Goal: Use online tool/utility

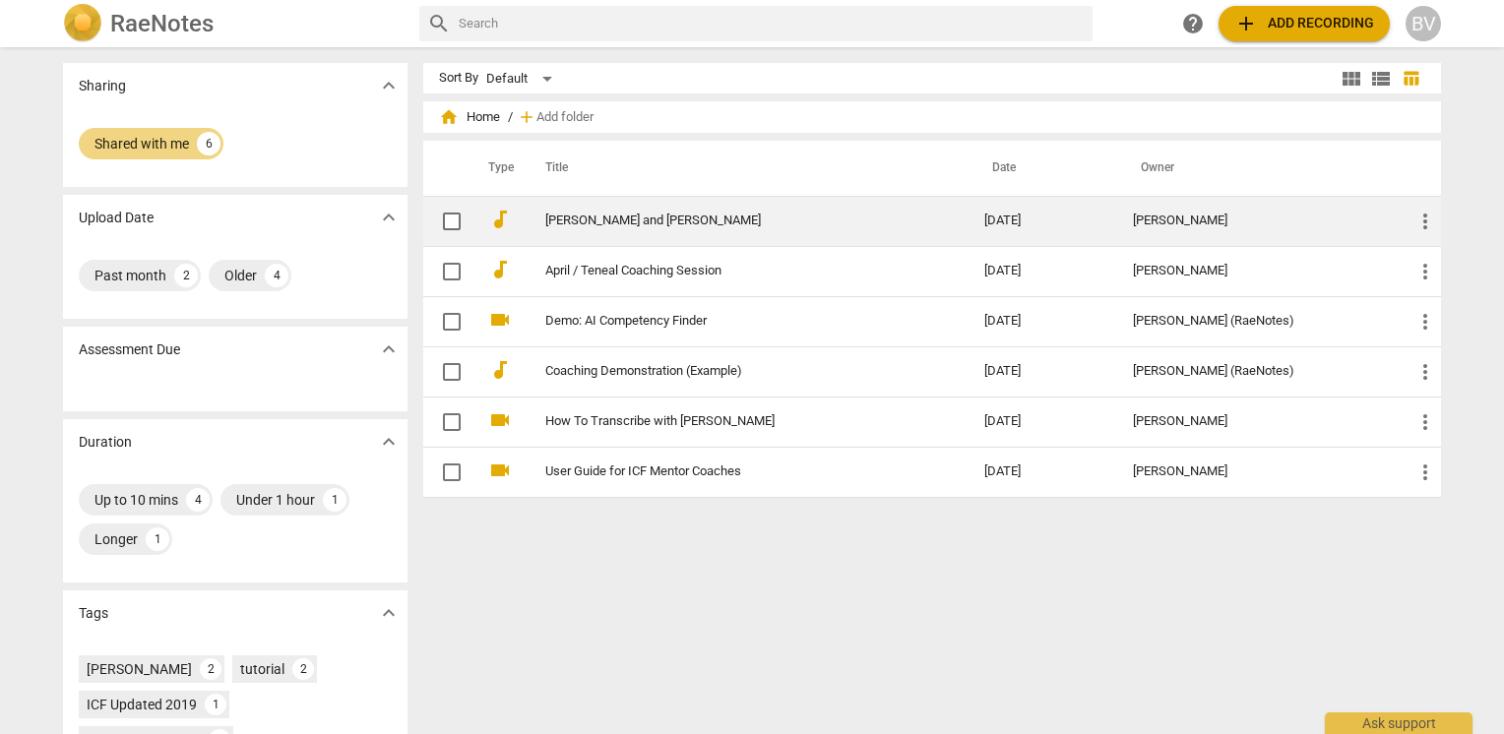
click at [597, 232] on td "[PERSON_NAME] and [PERSON_NAME]" at bounding box center [745, 221] width 447 height 50
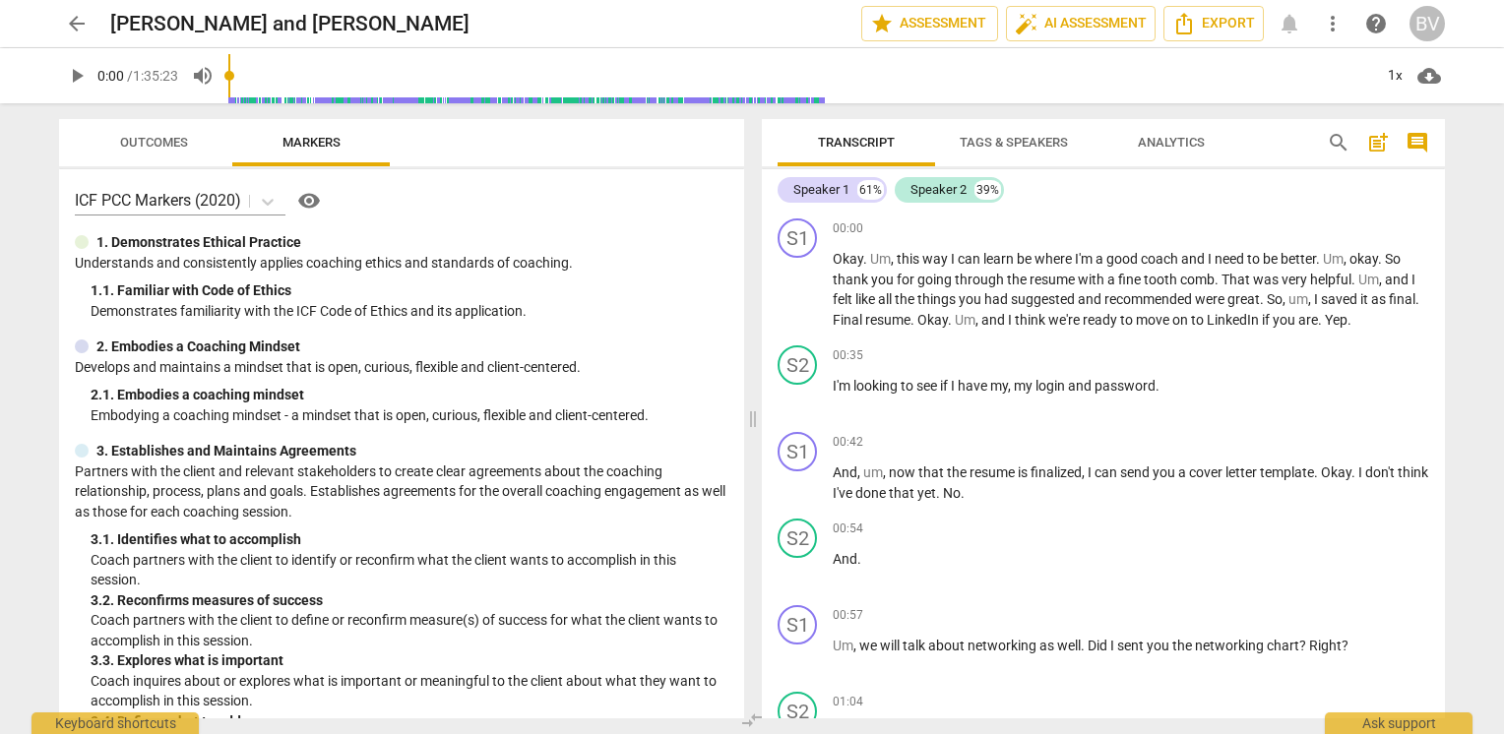
click at [71, 73] on span "play_arrow" at bounding box center [77, 76] width 24 height 24
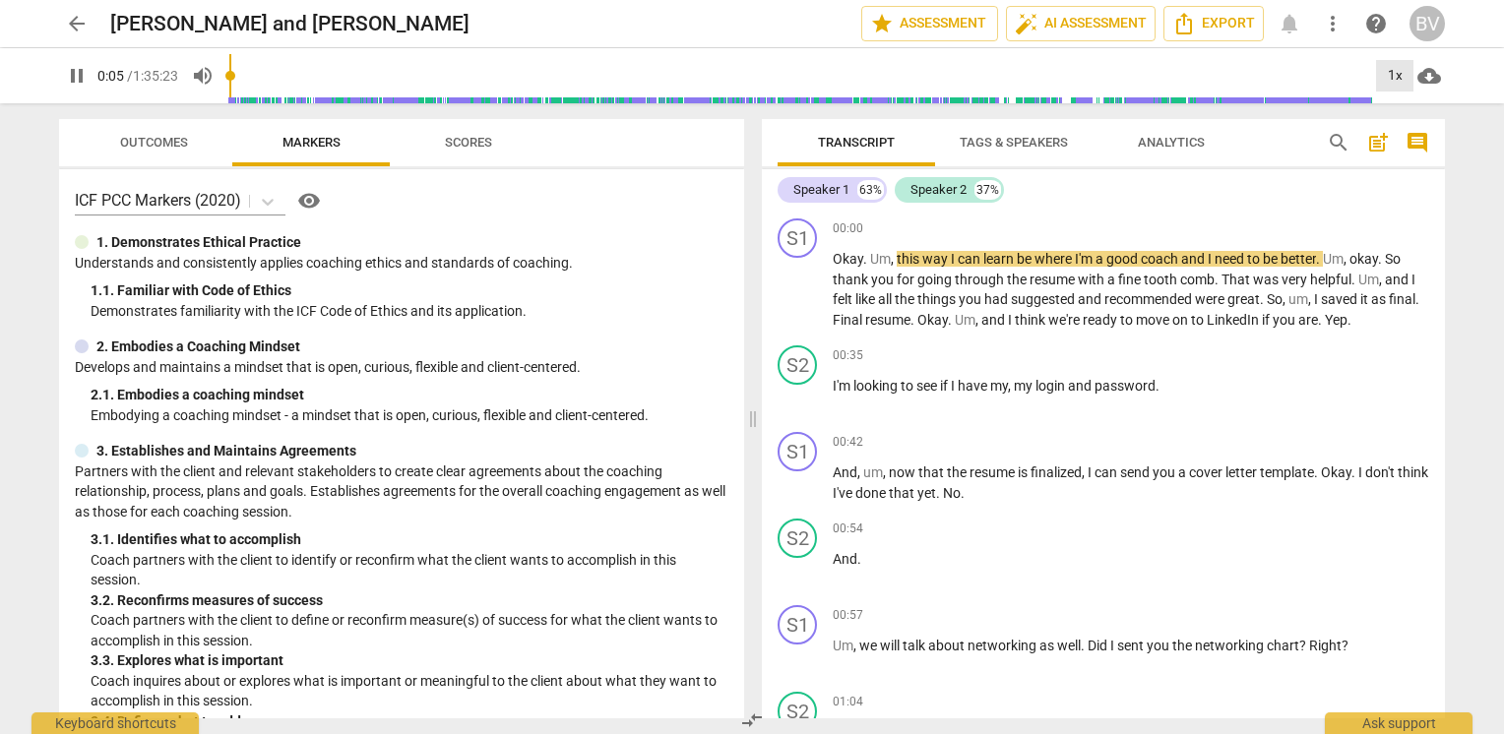
click at [1251, 78] on div "1x" at bounding box center [1394, 75] width 37 height 31
click at [1251, 156] on li "1.25x" at bounding box center [1409, 153] width 66 height 37
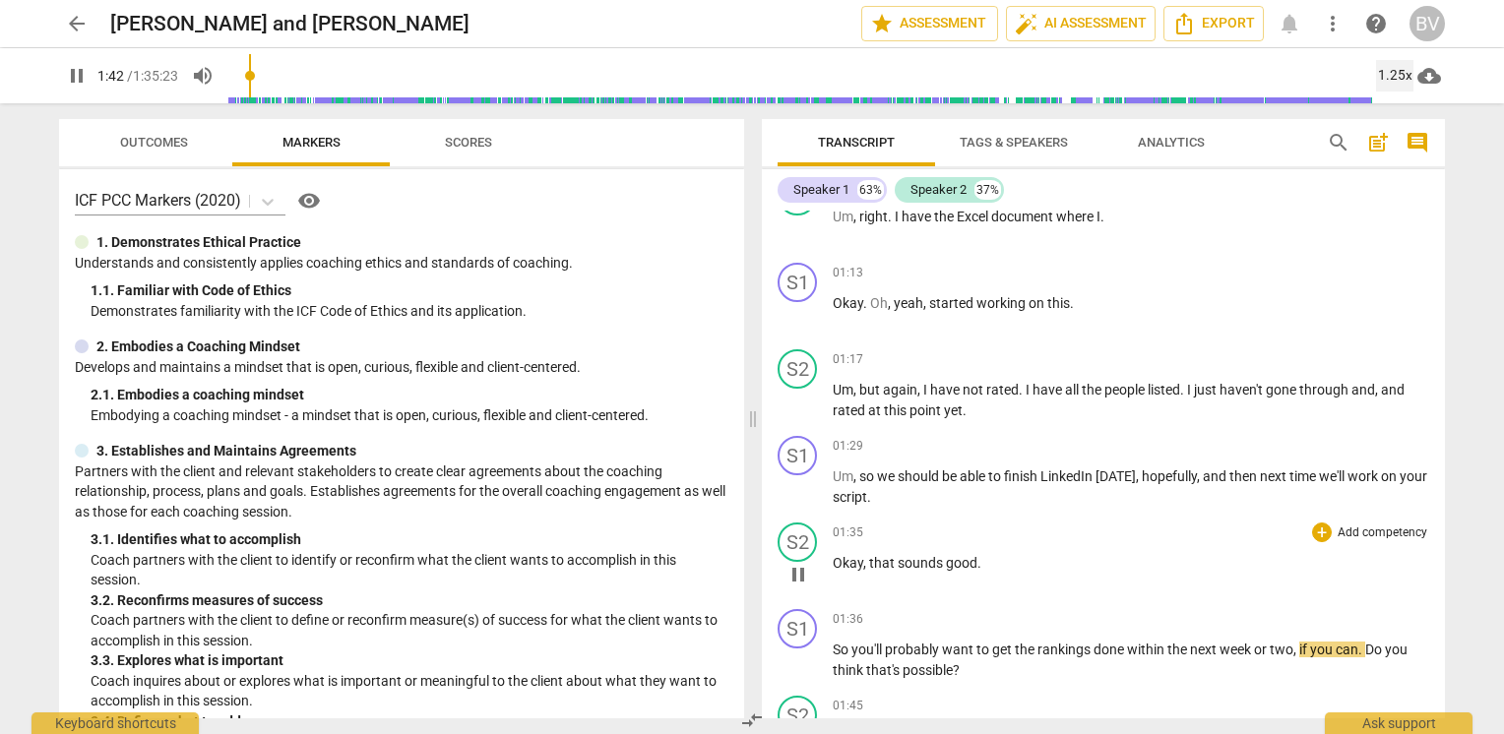
scroll to position [886, 0]
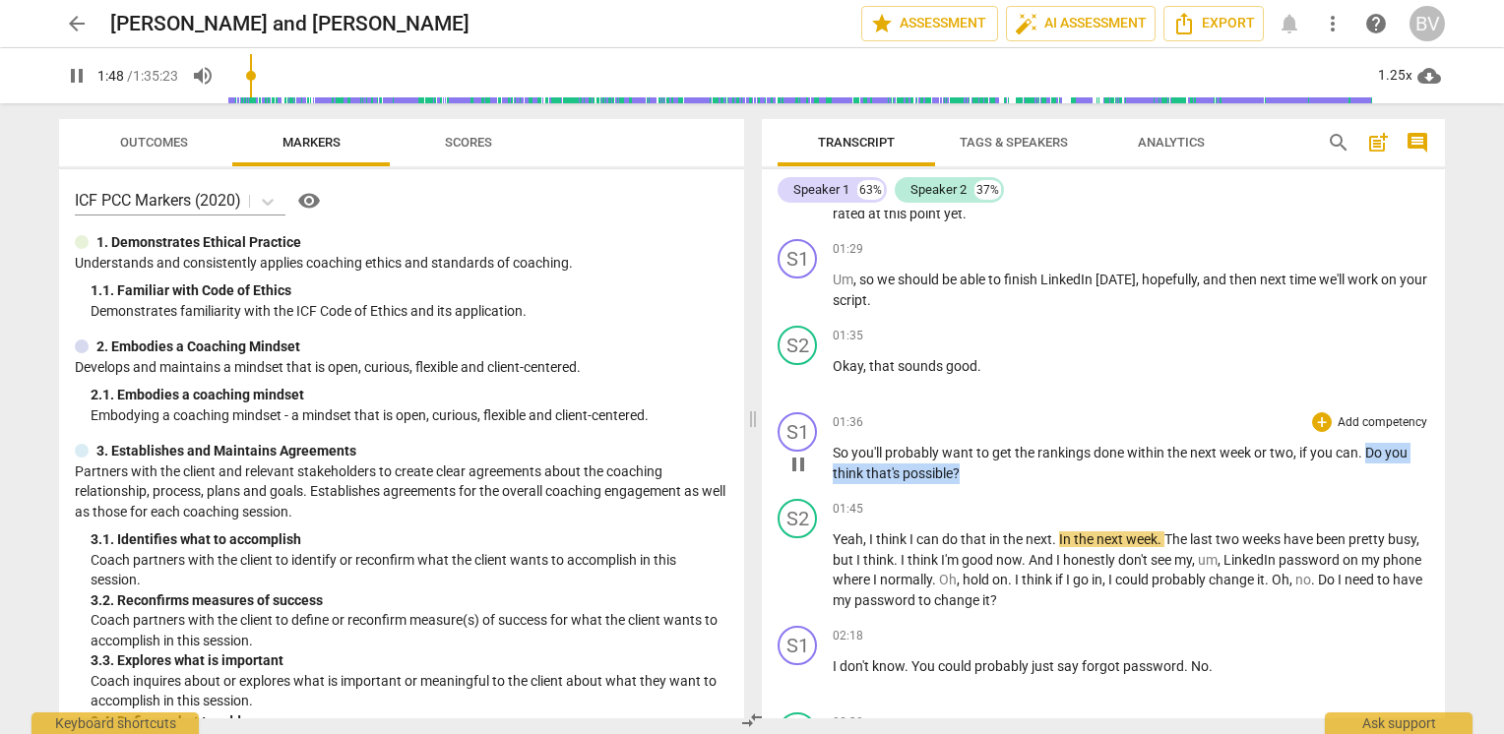
drag, startPoint x: 958, startPoint y: 468, endPoint x: 1364, endPoint y: 442, distance: 407.3
click at [1251, 443] on p "So you'll probably want to get the rankings done within the next week or two , …" at bounding box center [1131, 463] width 596 height 40
click at [981, 443] on div "+" at bounding box center [977, 442] width 20 height 20
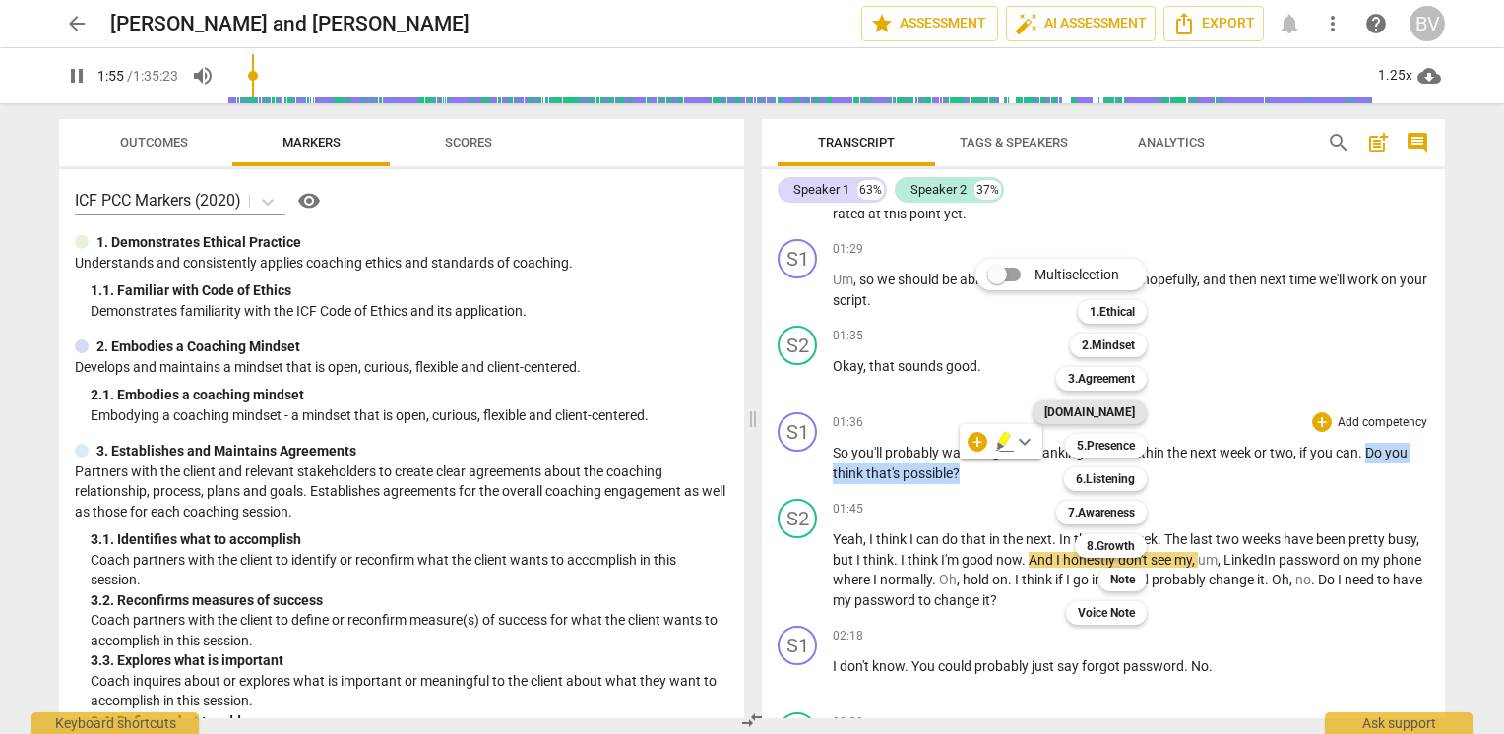
click at [1127, 411] on b "[DOMAIN_NAME]" at bounding box center [1089, 413] width 91 height 24
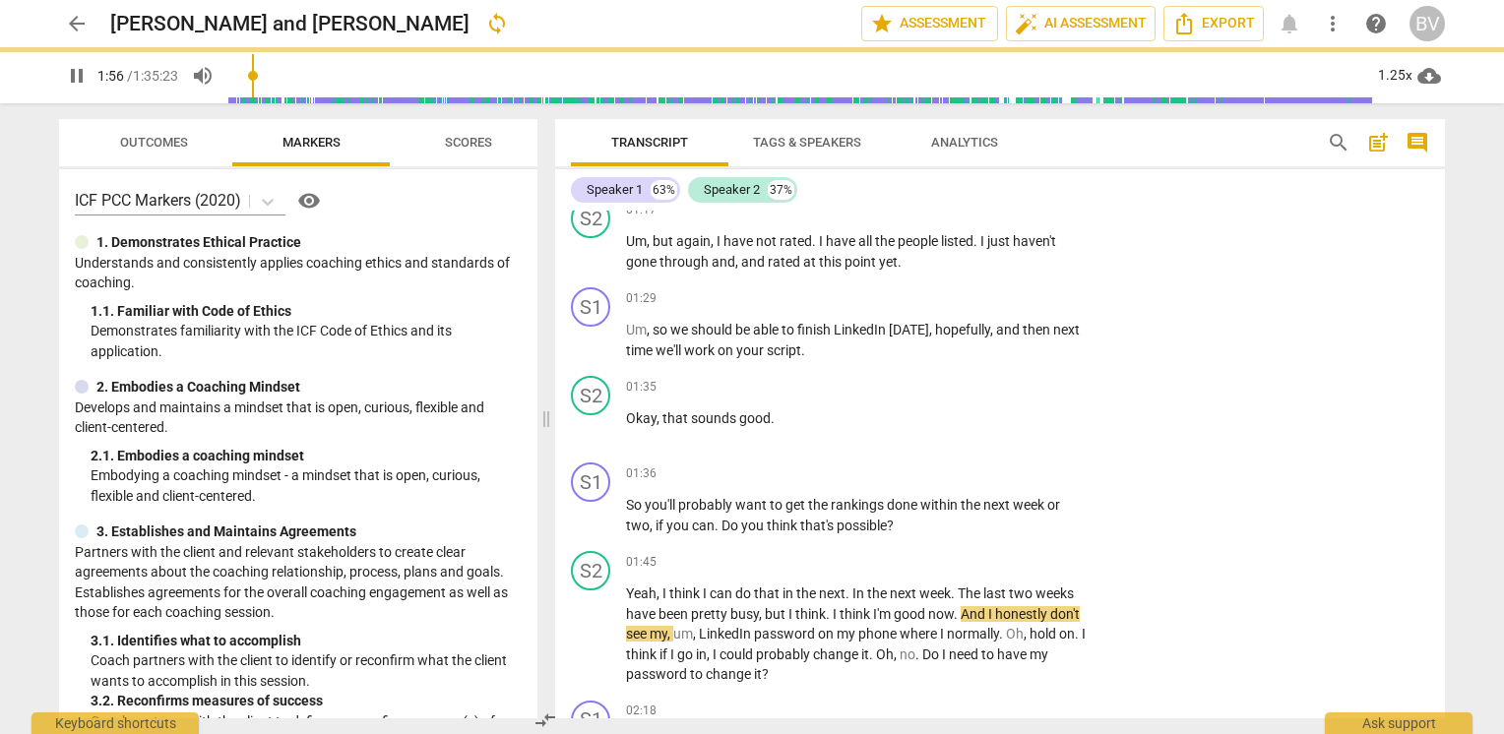
type input "117"
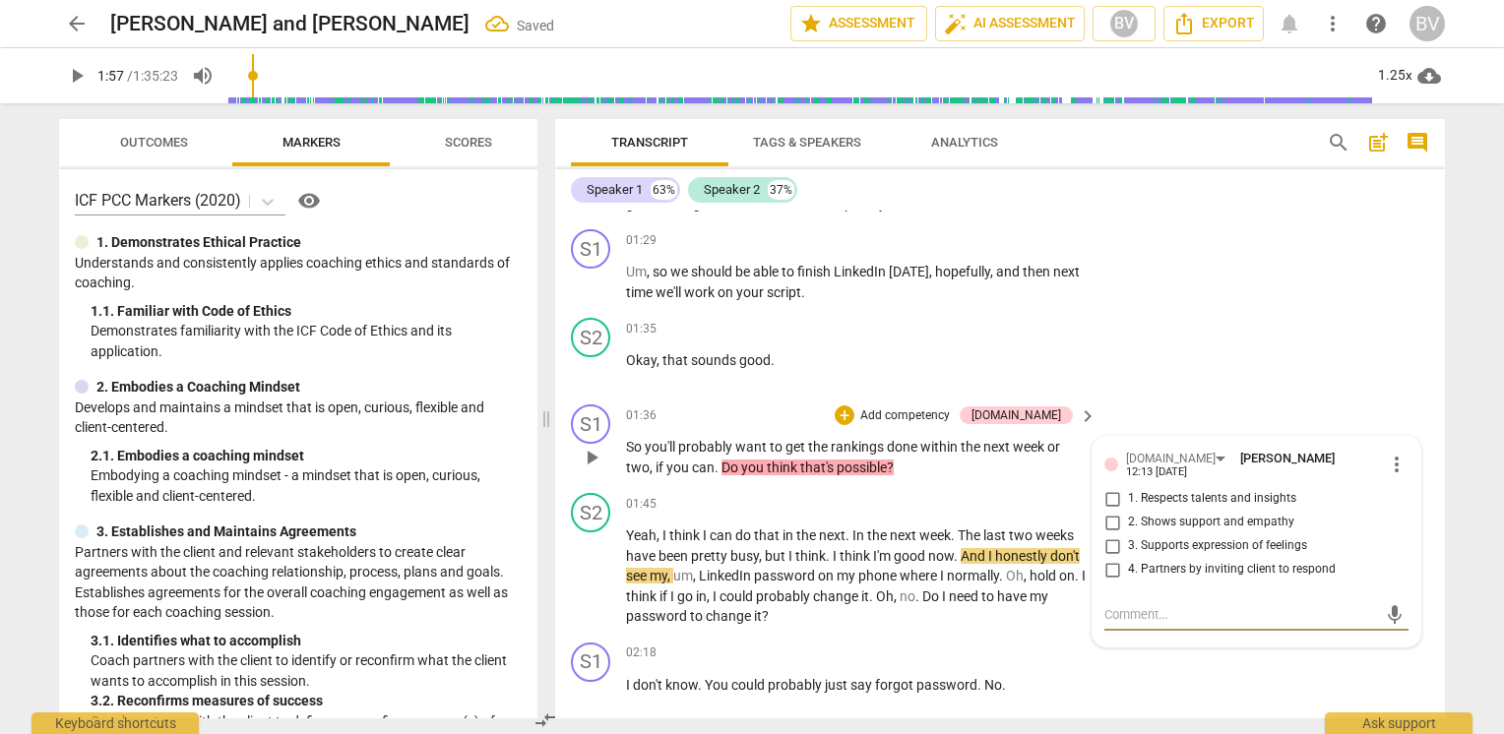
click at [1108, 558] on input "4. Partners by inviting client to respond" at bounding box center [1111, 570] width 31 height 24
checkbox input "true"
click at [1251, 592] on div "S1 play_arrow pause 02:18 + Add competency keyboard_arrow_right I don't know . …" at bounding box center [1000, 678] width 890 height 87
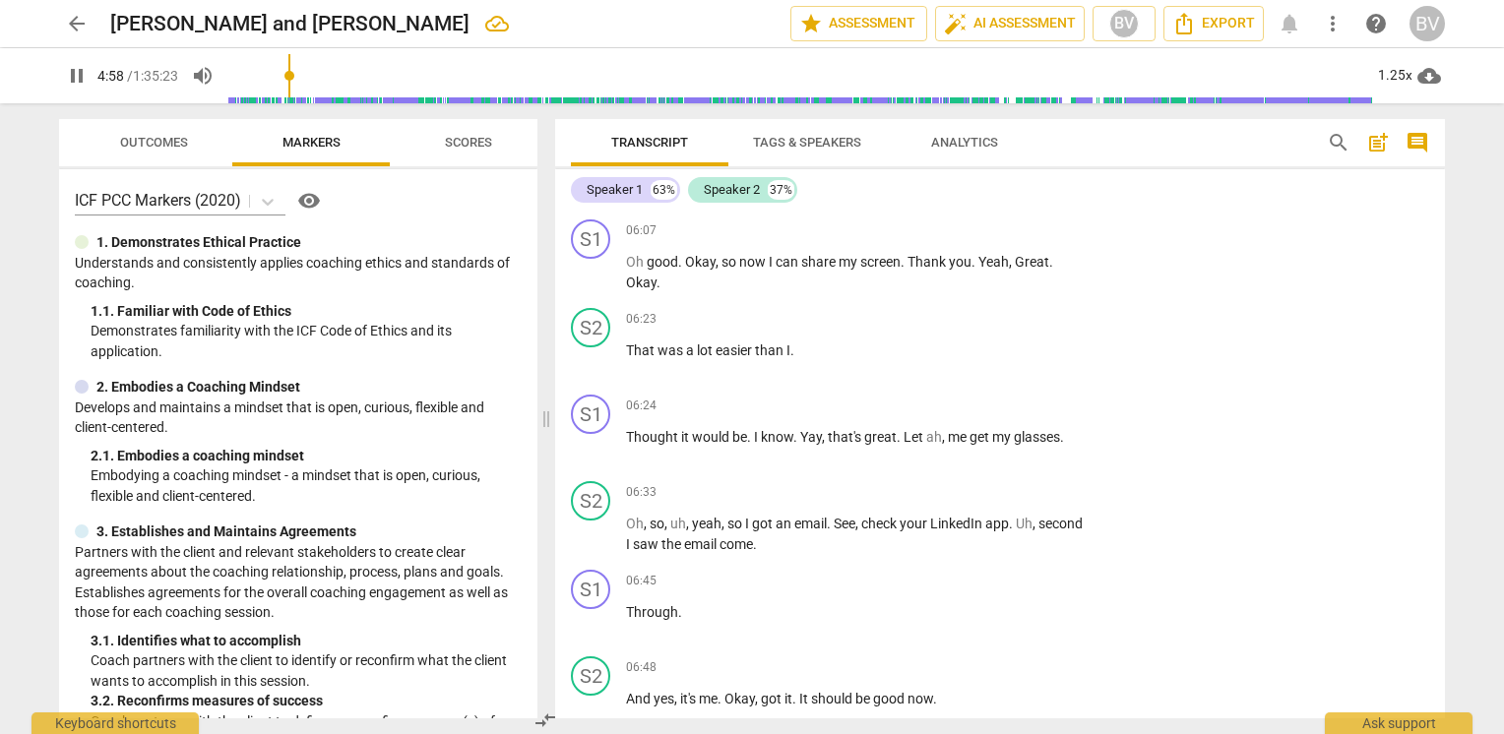
scroll to position [3810, 0]
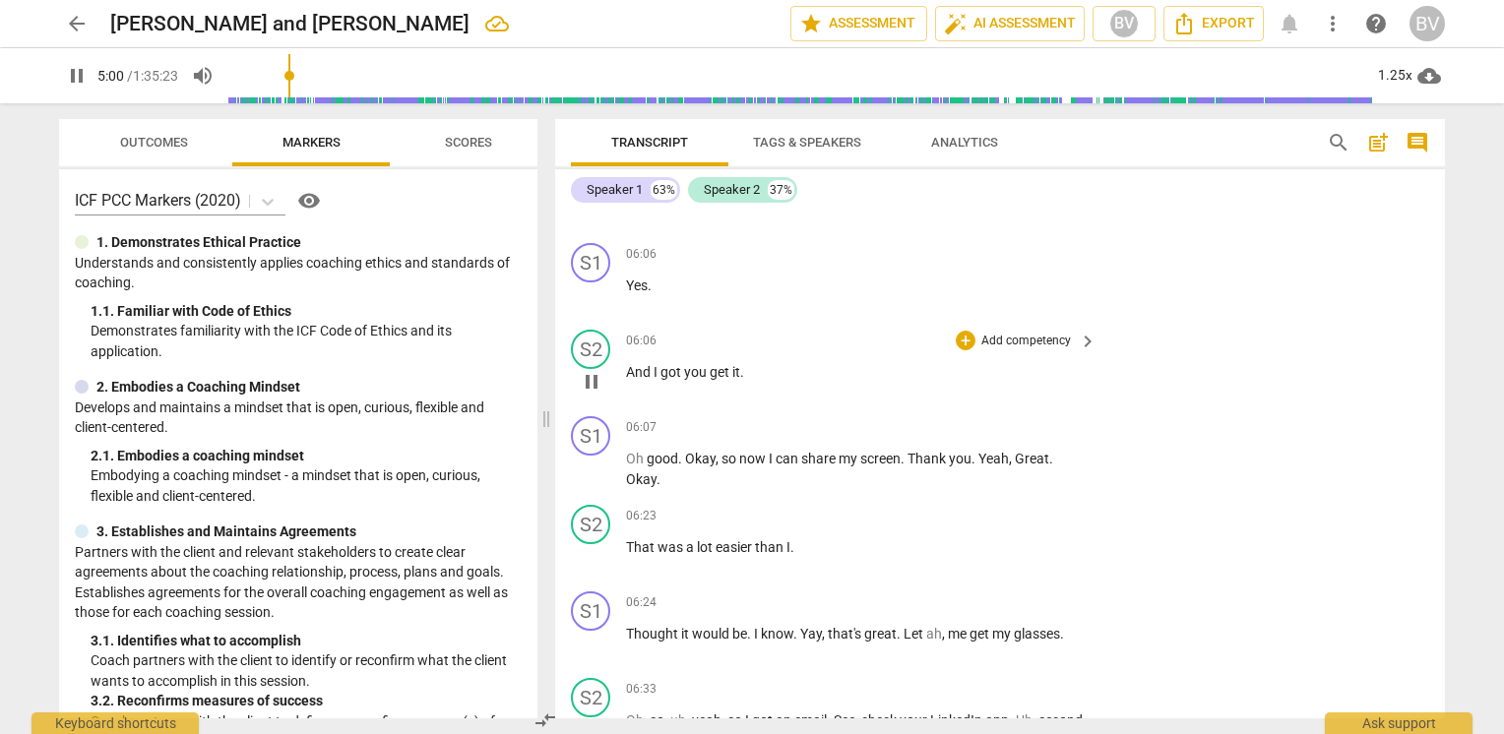
click at [650, 364] on span "And" at bounding box center [640, 372] width 28 height 16
click at [630, 364] on span "And" at bounding box center [640, 372] width 28 height 16
click at [628, 364] on span "And" at bounding box center [640, 372] width 28 height 16
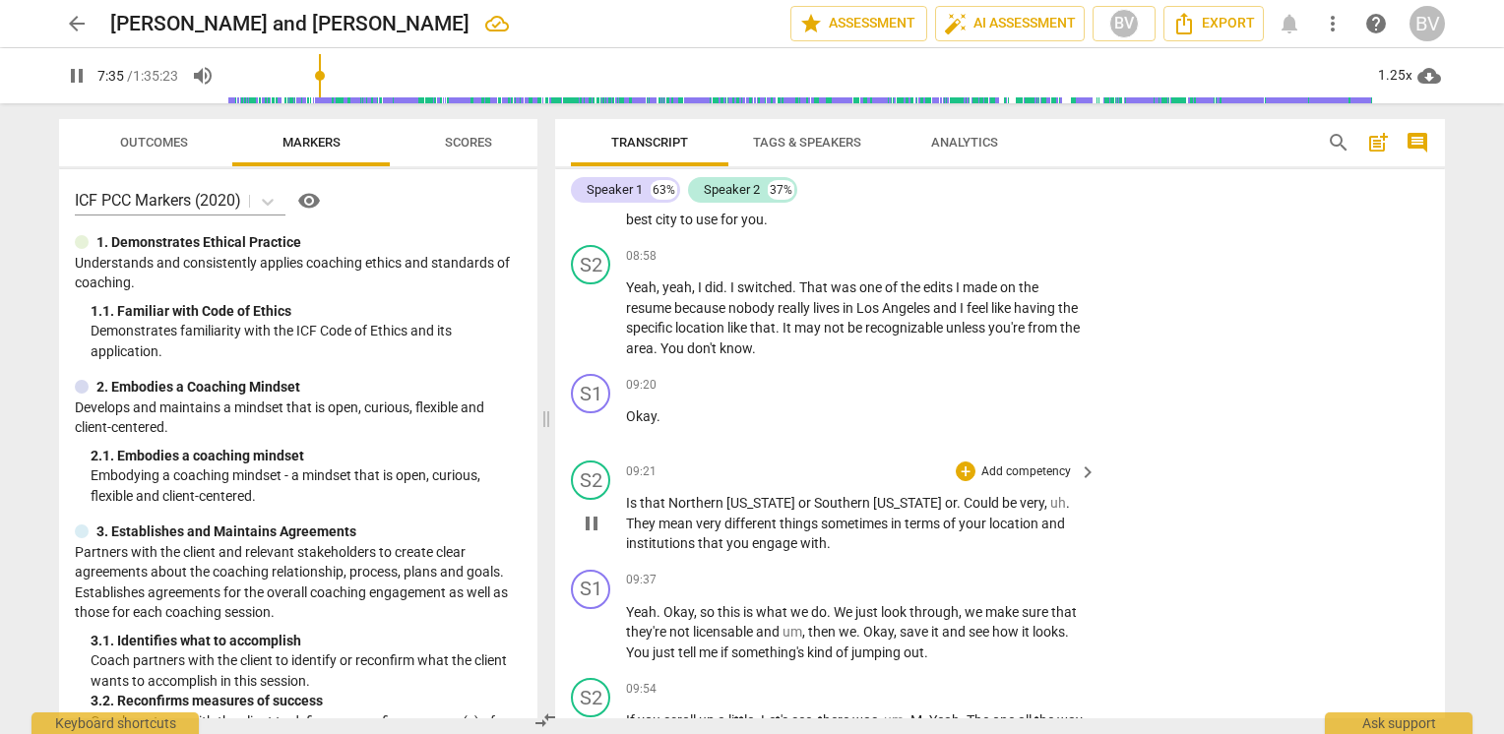
scroll to position [4781, 0]
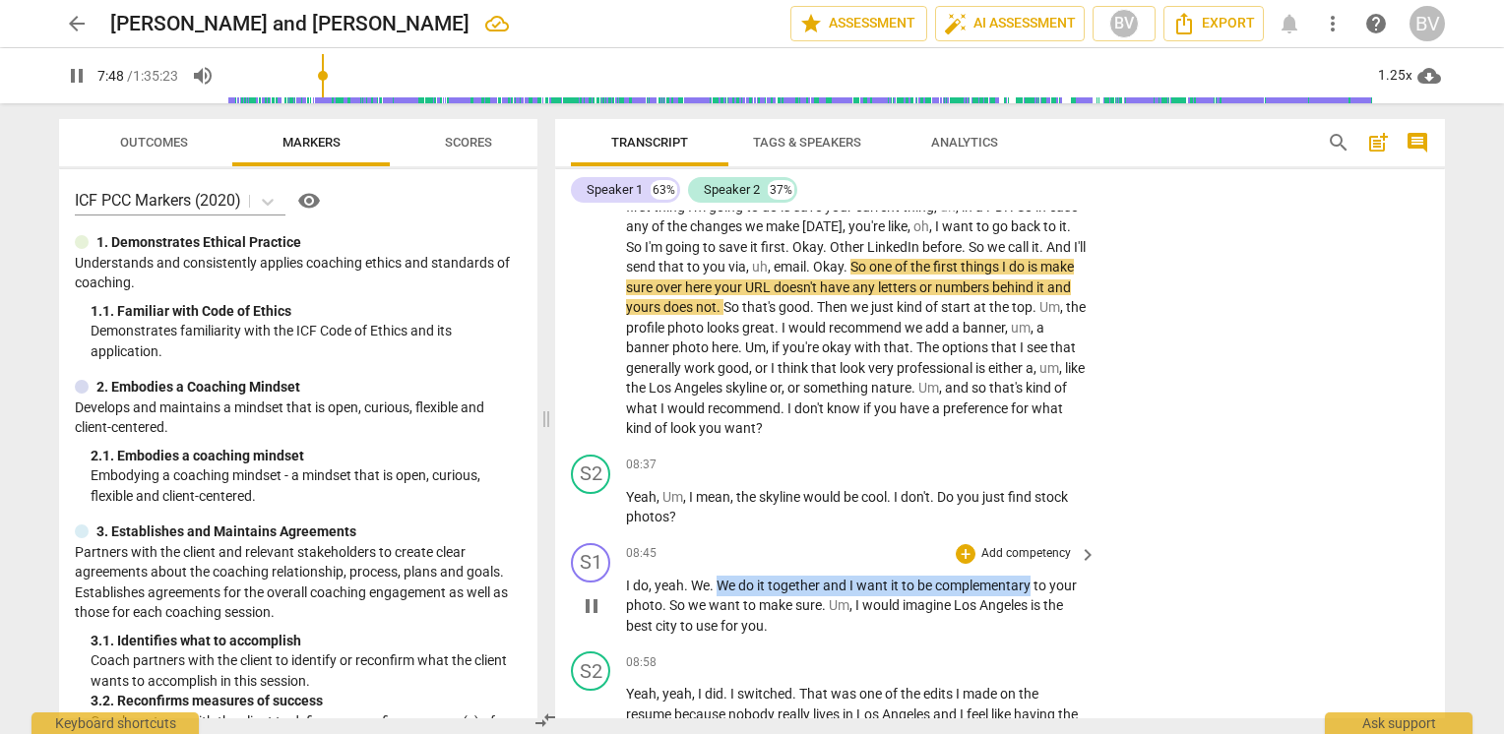
drag, startPoint x: 718, startPoint y: 556, endPoint x: 1031, endPoint y: 557, distance: 313.0
click at [1031, 576] on p "I do , yeah . We . We do it together and I want it to be complementary to your …" at bounding box center [856, 606] width 461 height 61
click at [957, 544] on div "+" at bounding box center [966, 554] width 20 height 20
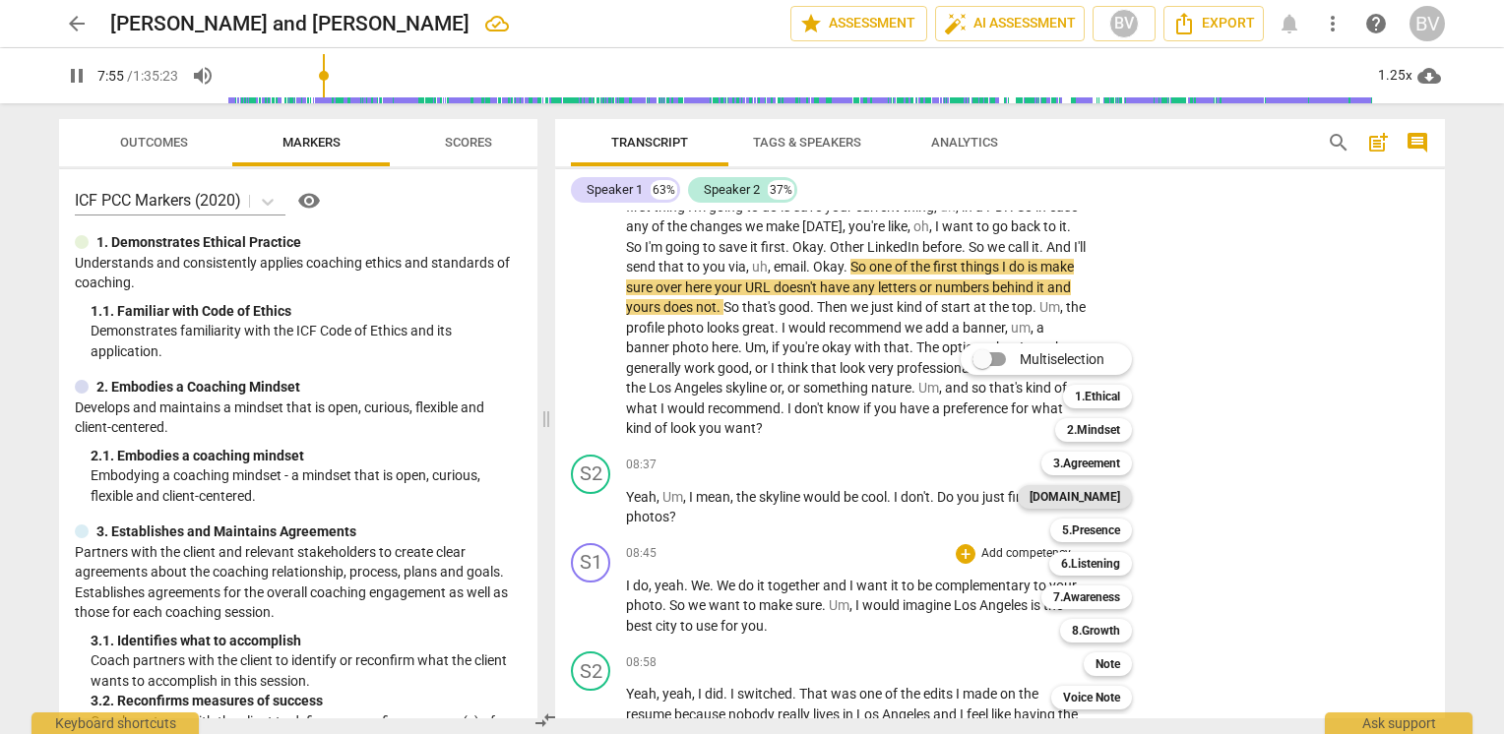
click at [1114, 498] on b "[DOMAIN_NAME]" at bounding box center [1074, 497] width 91 height 24
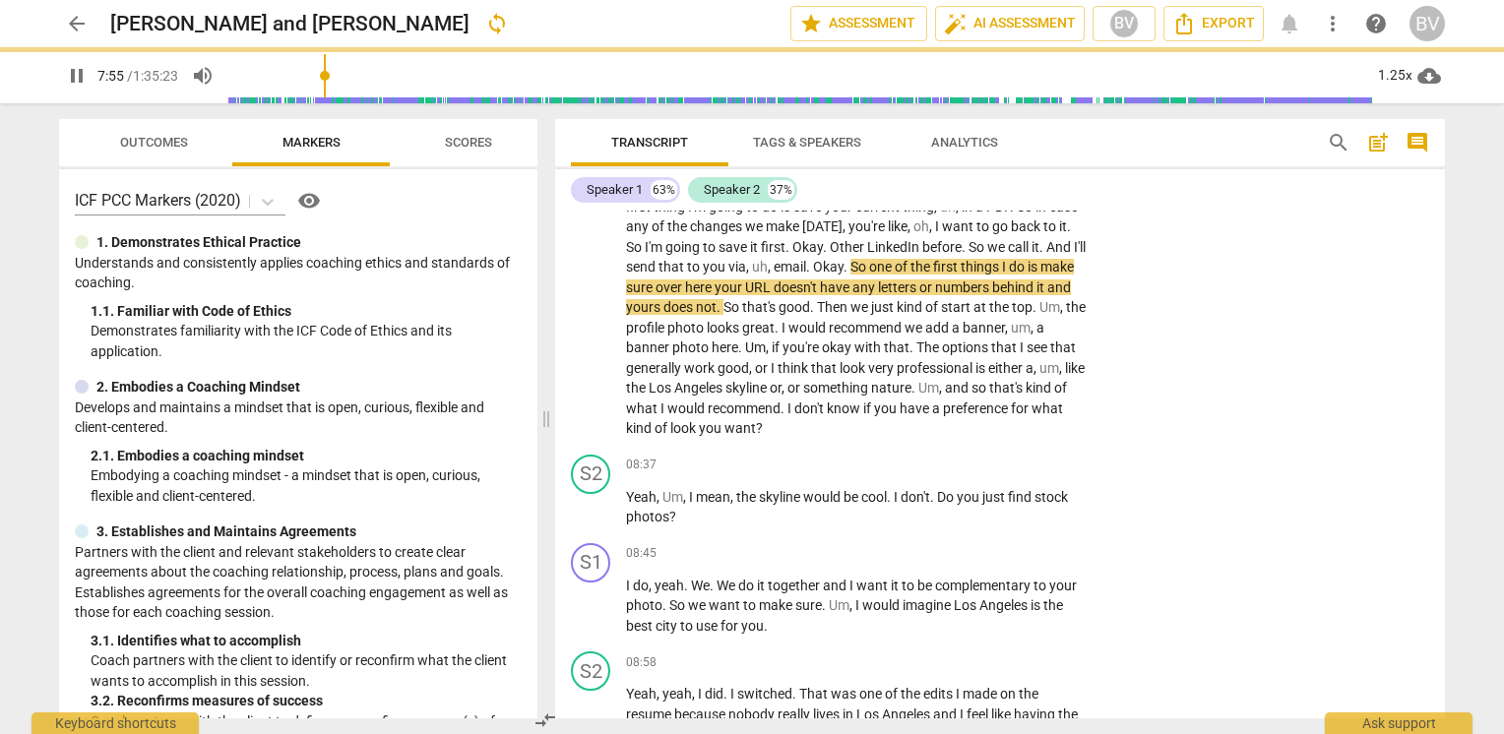
type input "476"
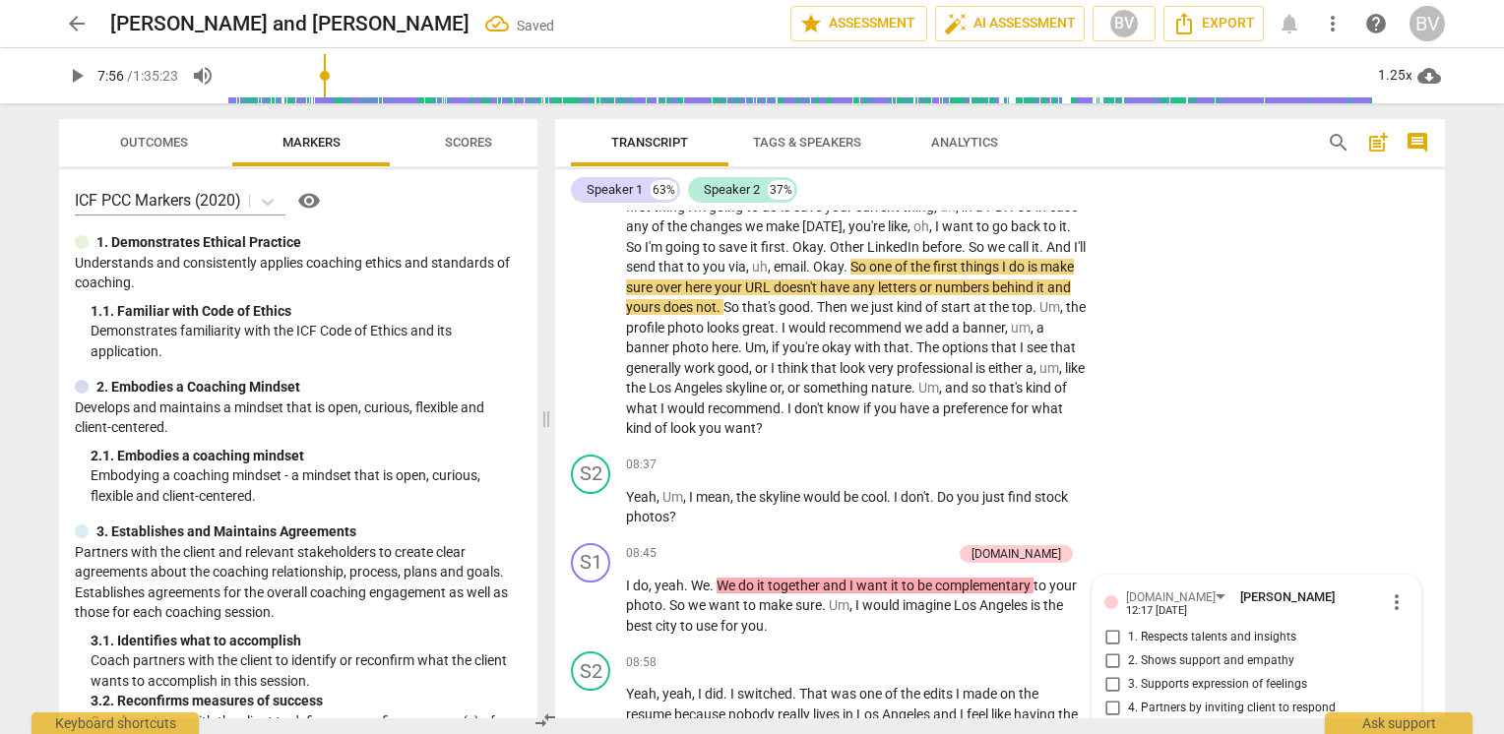
scroll to position [4789, 0]
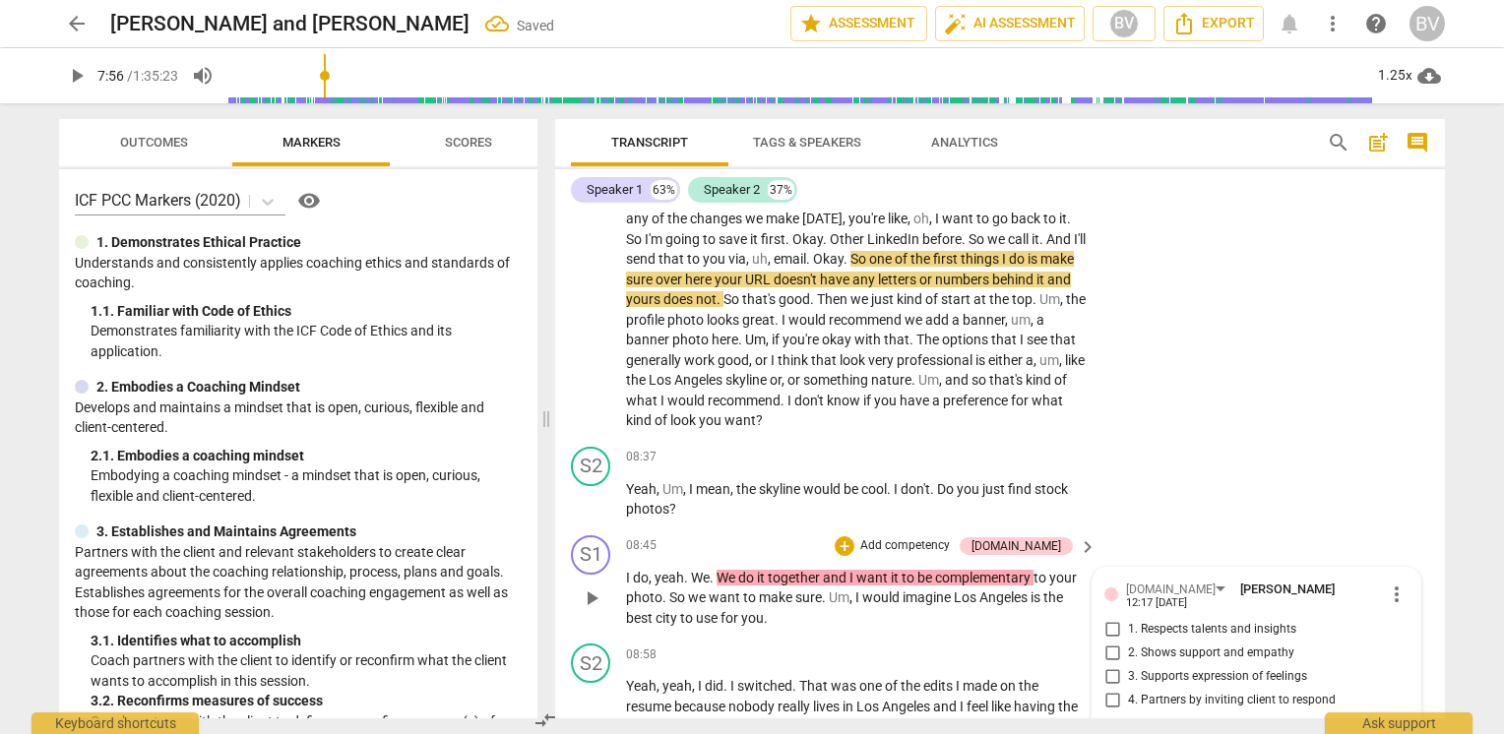
click at [1111, 592] on input "1. Respects talents and insights" at bounding box center [1111, 630] width 31 height 24
checkbox input "true"
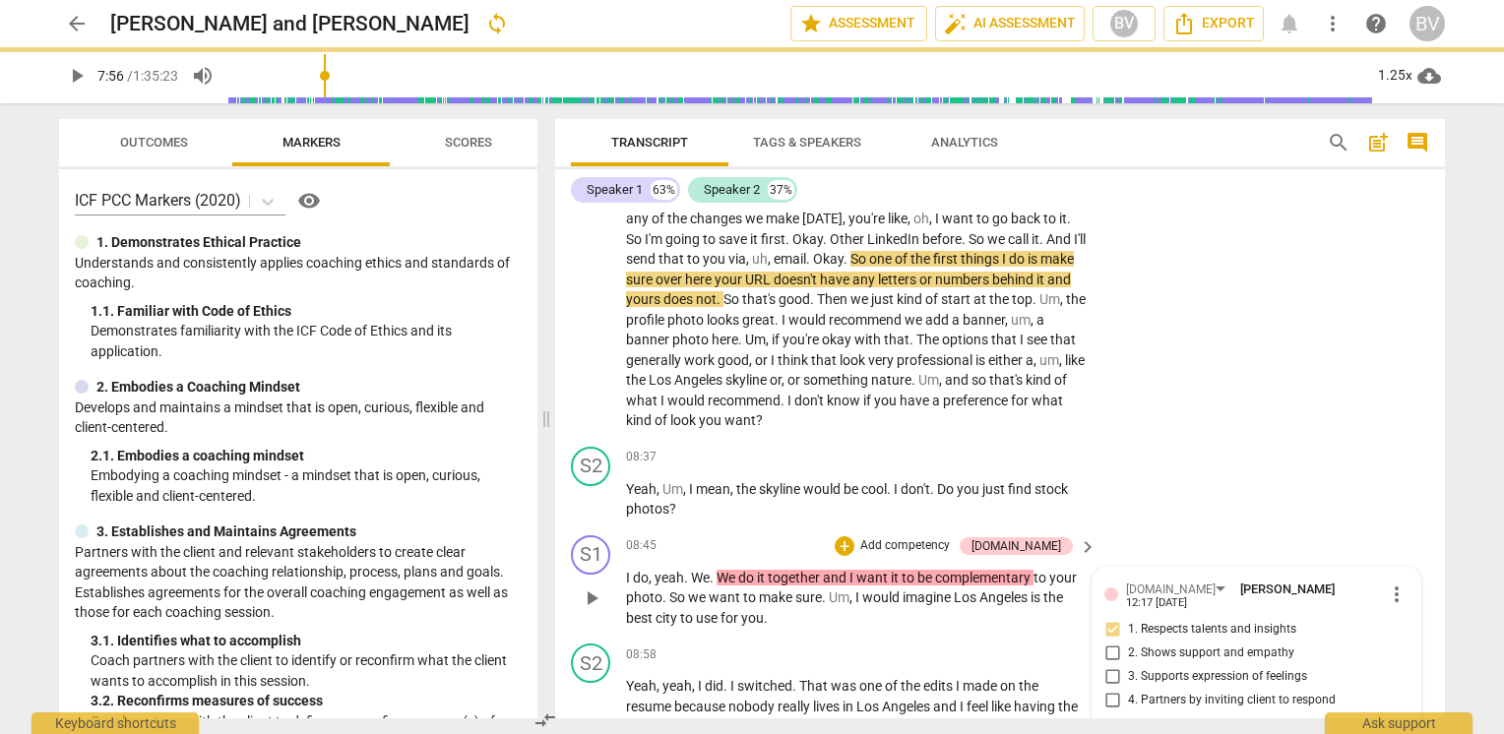
drag, startPoint x: 1111, startPoint y: 667, endPoint x: 1220, endPoint y: 643, distance: 112.0
click at [1111, 592] on input "4. Partners by inviting client to respond" at bounding box center [1111, 701] width 31 height 24
checkbox input "true"
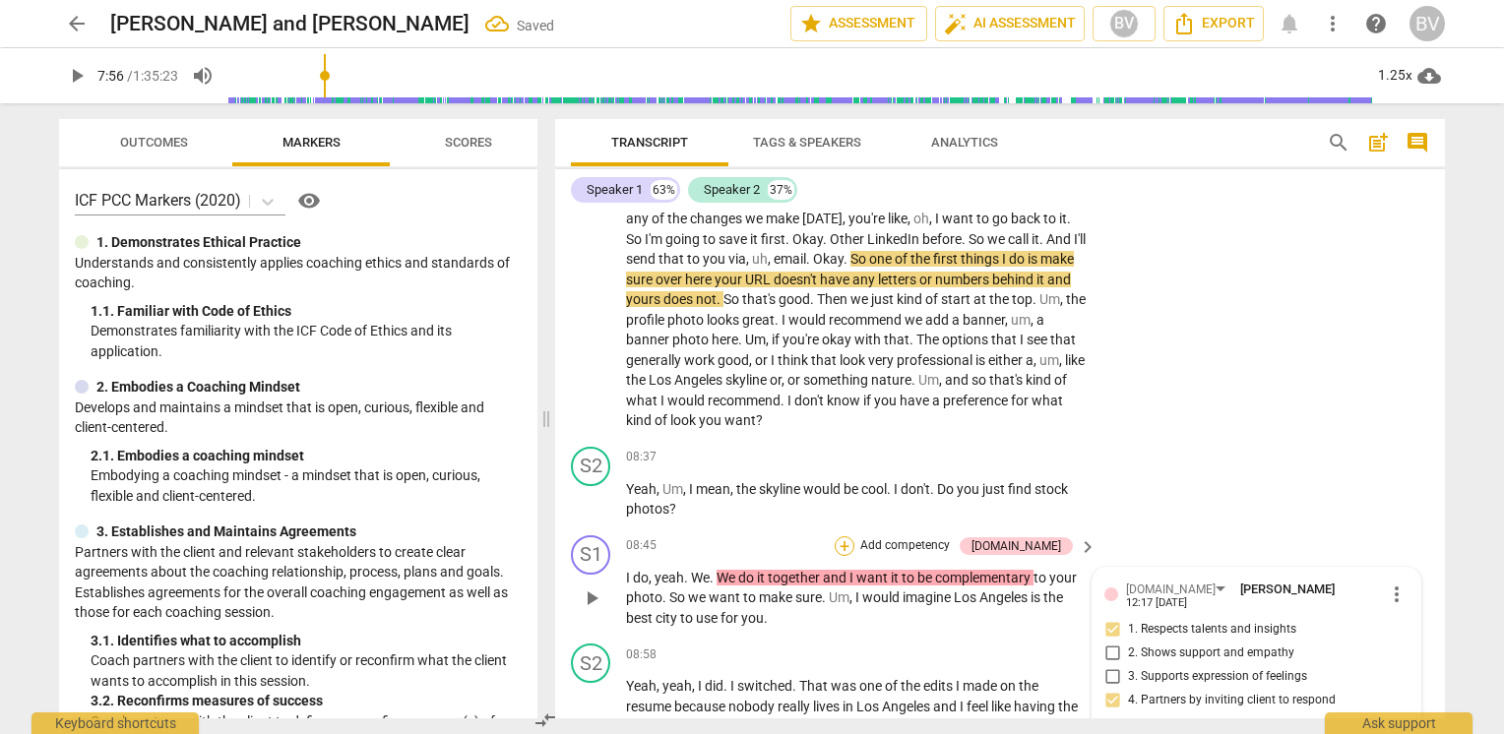
click at [854, 536] on div "+" at bounding box center [845, 546] width 20 height 20
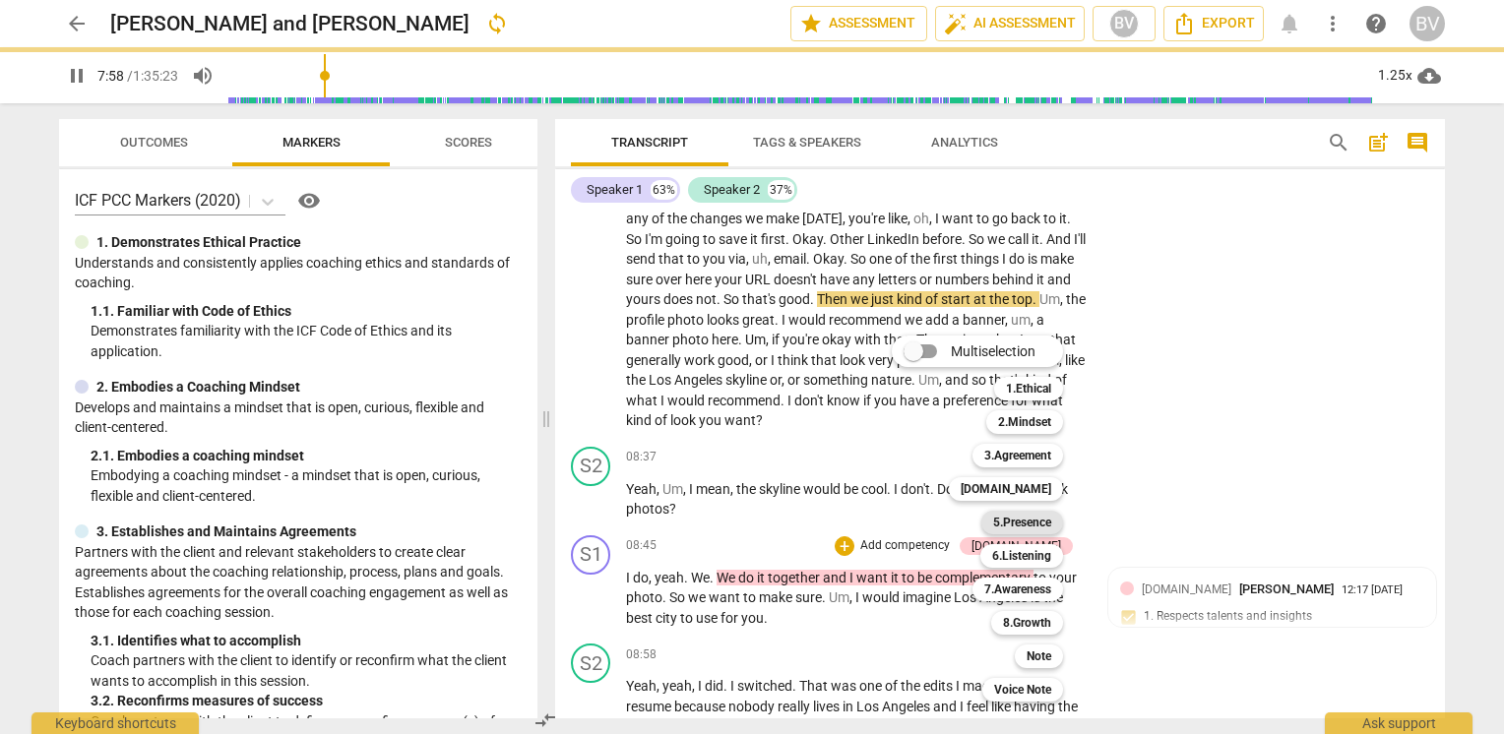
click at [1025, 518] on b "5.Presence" at bounding box center [1022, 523] width 58 height 24
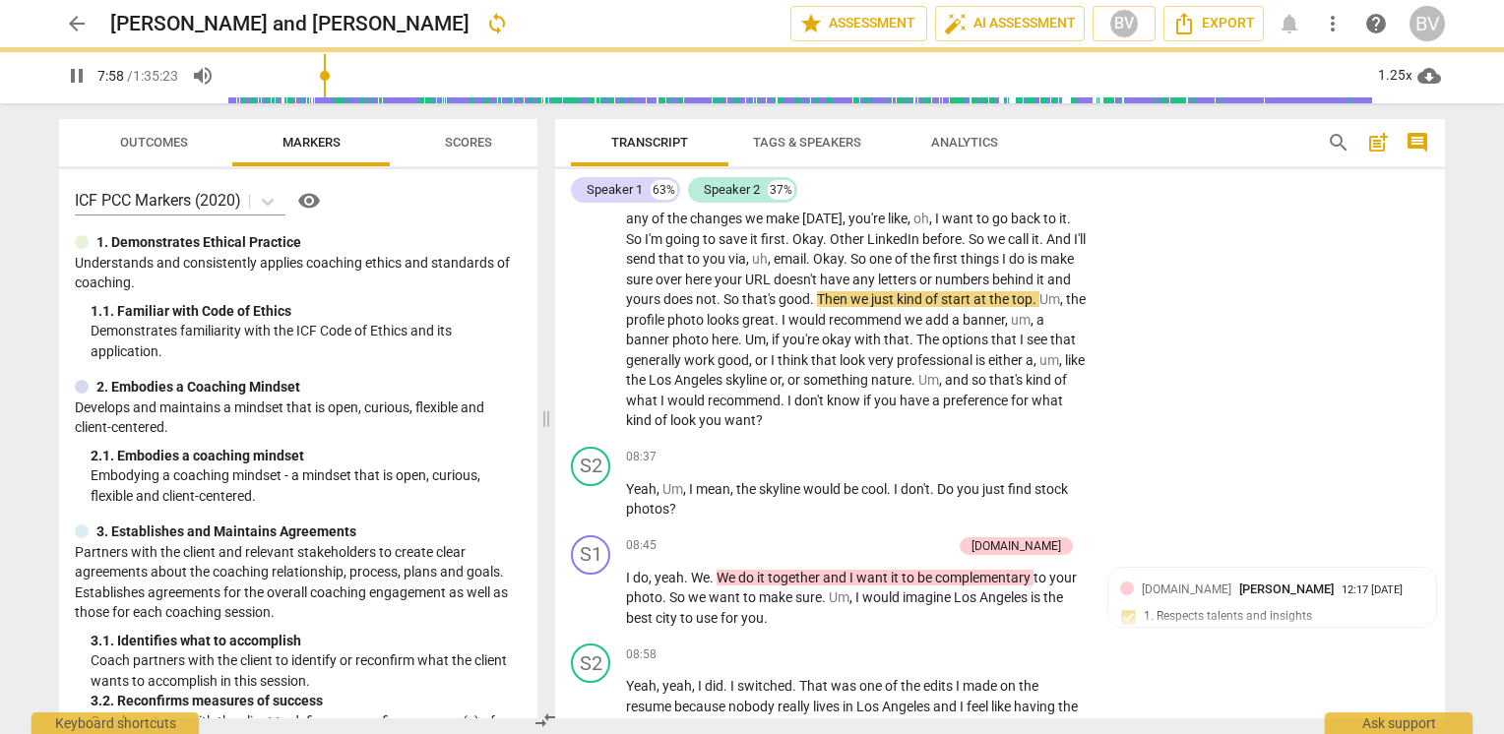
type input "481"
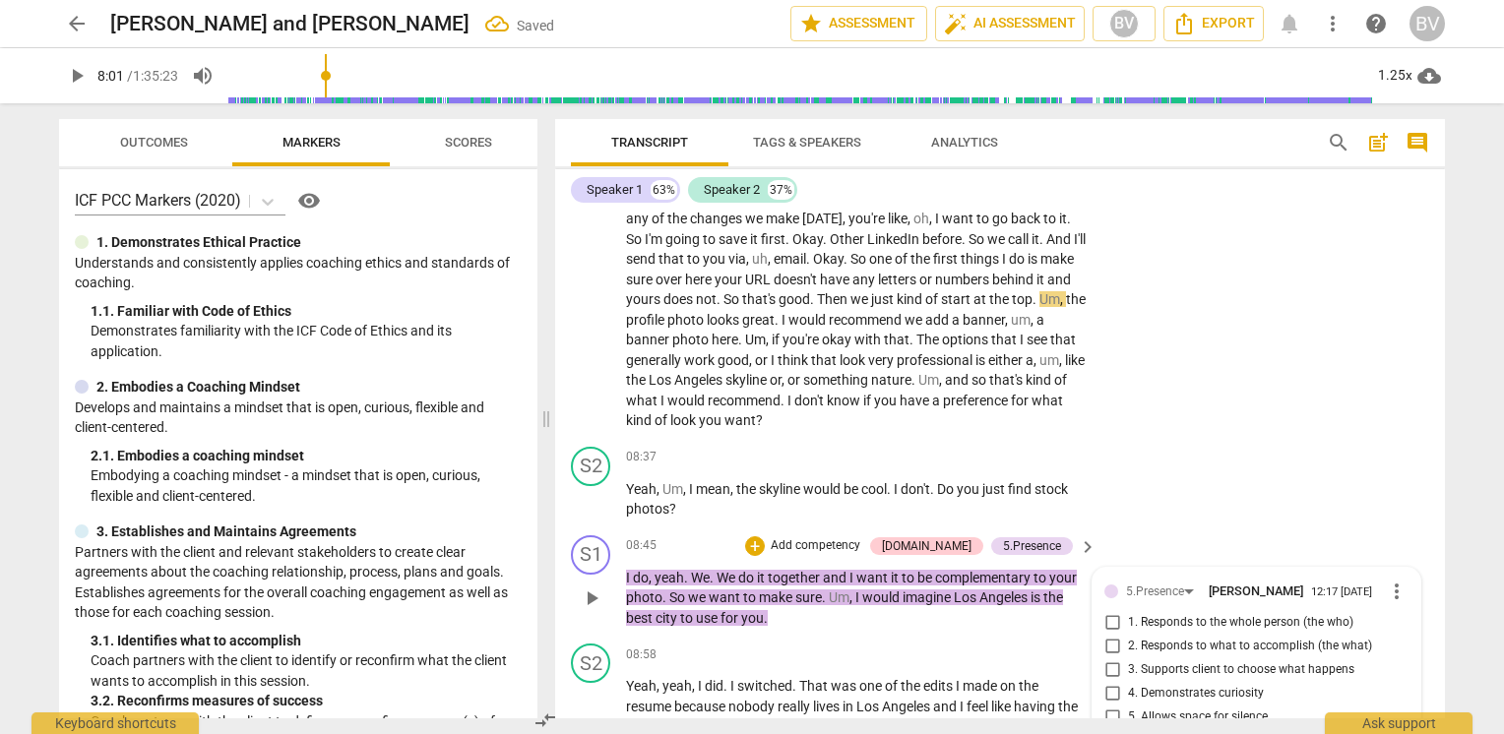
scroll to position [5067, 0]
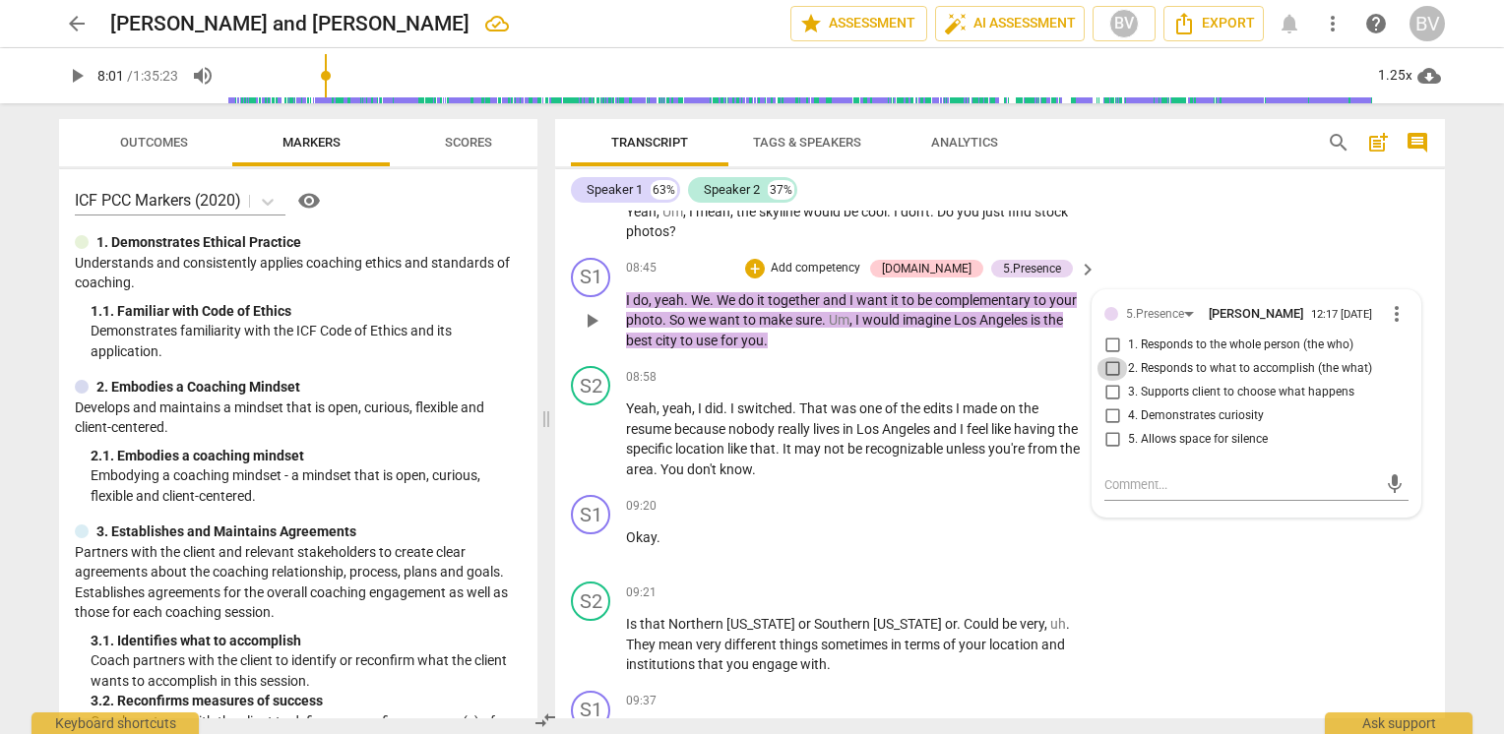
click at [1108, 357] on input "2. Responds to what to accomplish (the what)" at bounding box center [1111, 369] width 31 height 24
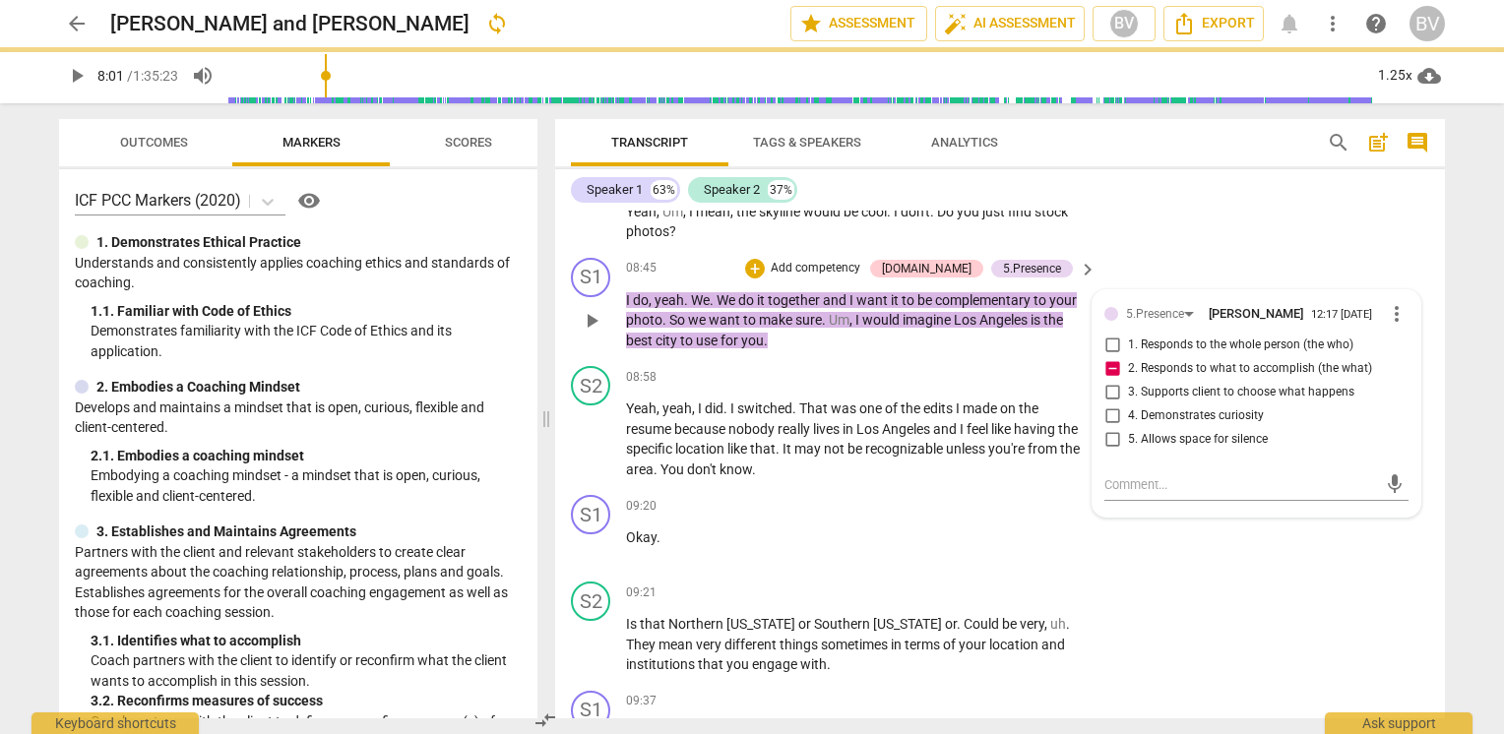
click at [1105, 357] on input "2. Responds to what to accomplish (the what)" at bounding box center [1111, 369] width 31 height 24
checkbox input "false"
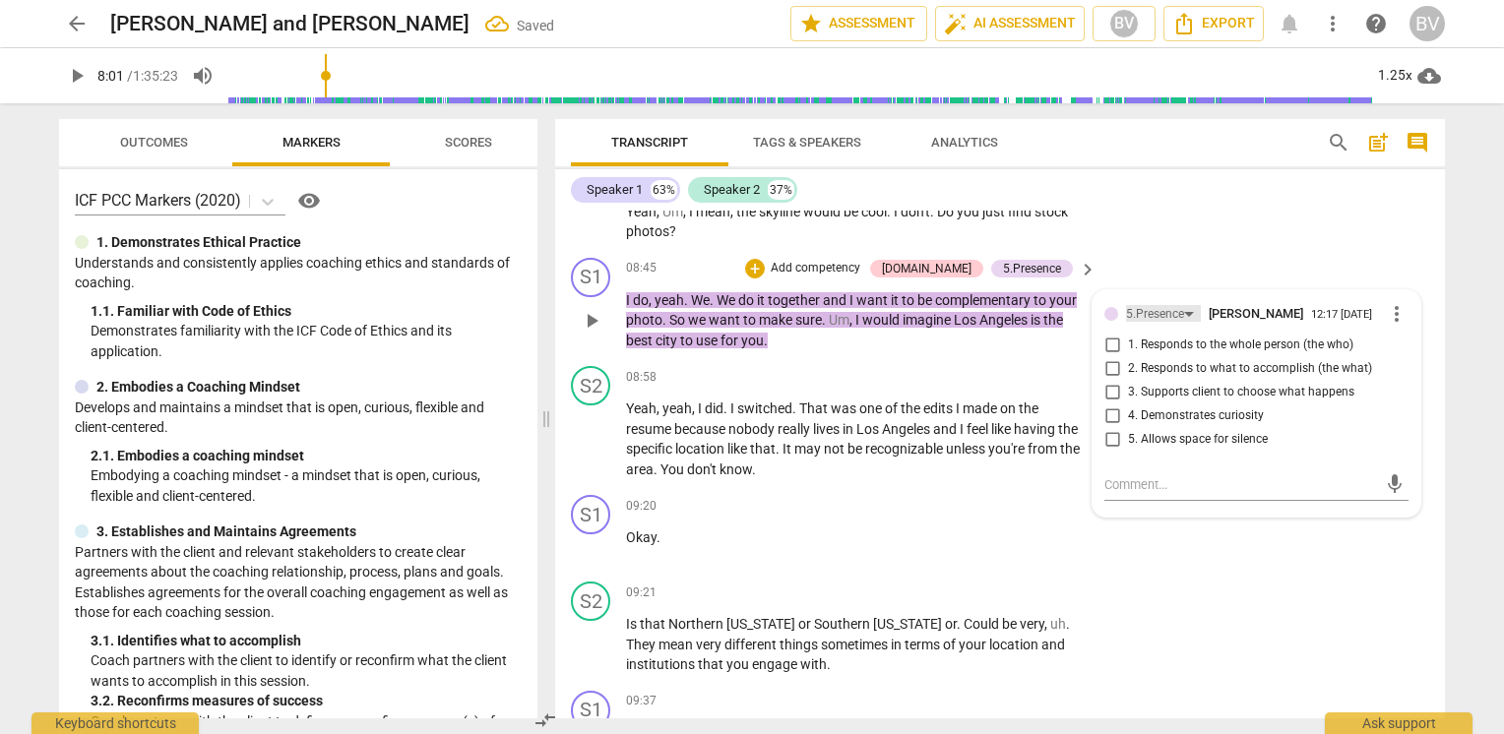
click at [1182, 305] on div "5.Presence" at bounding box center [1163, 313] width 75 height 17
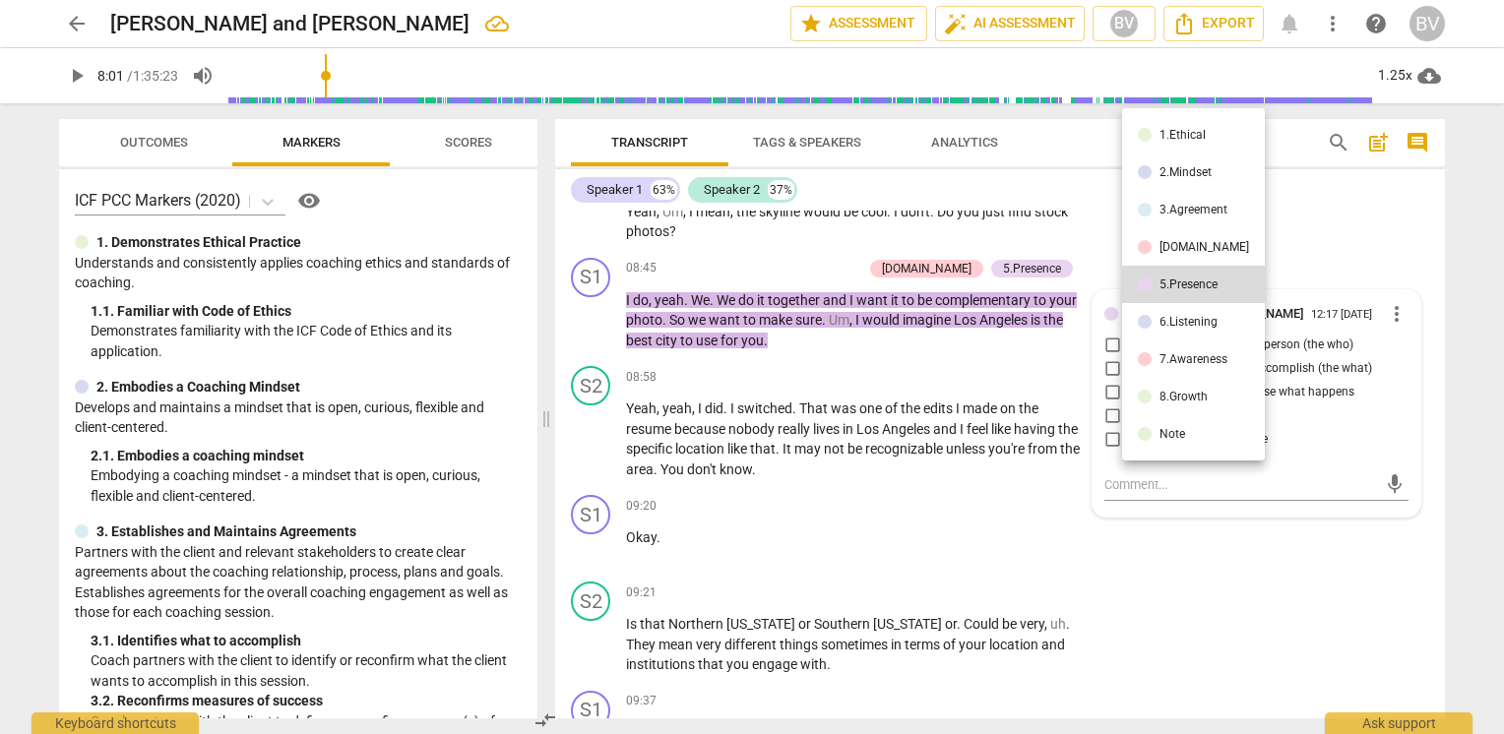
click at [224, 445] on div at bounding box center [752, 367] width 1504 height 734
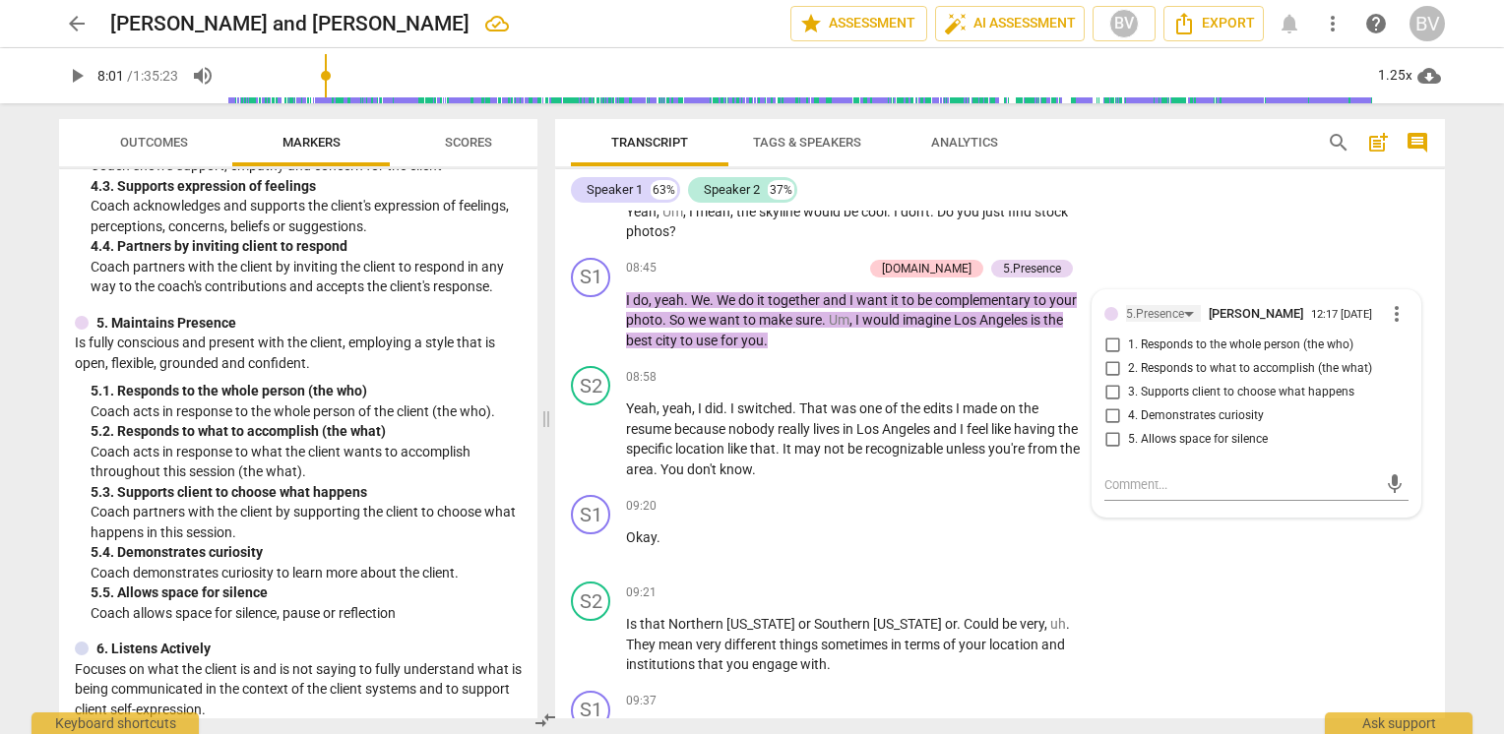
scroll to position [984, 0]
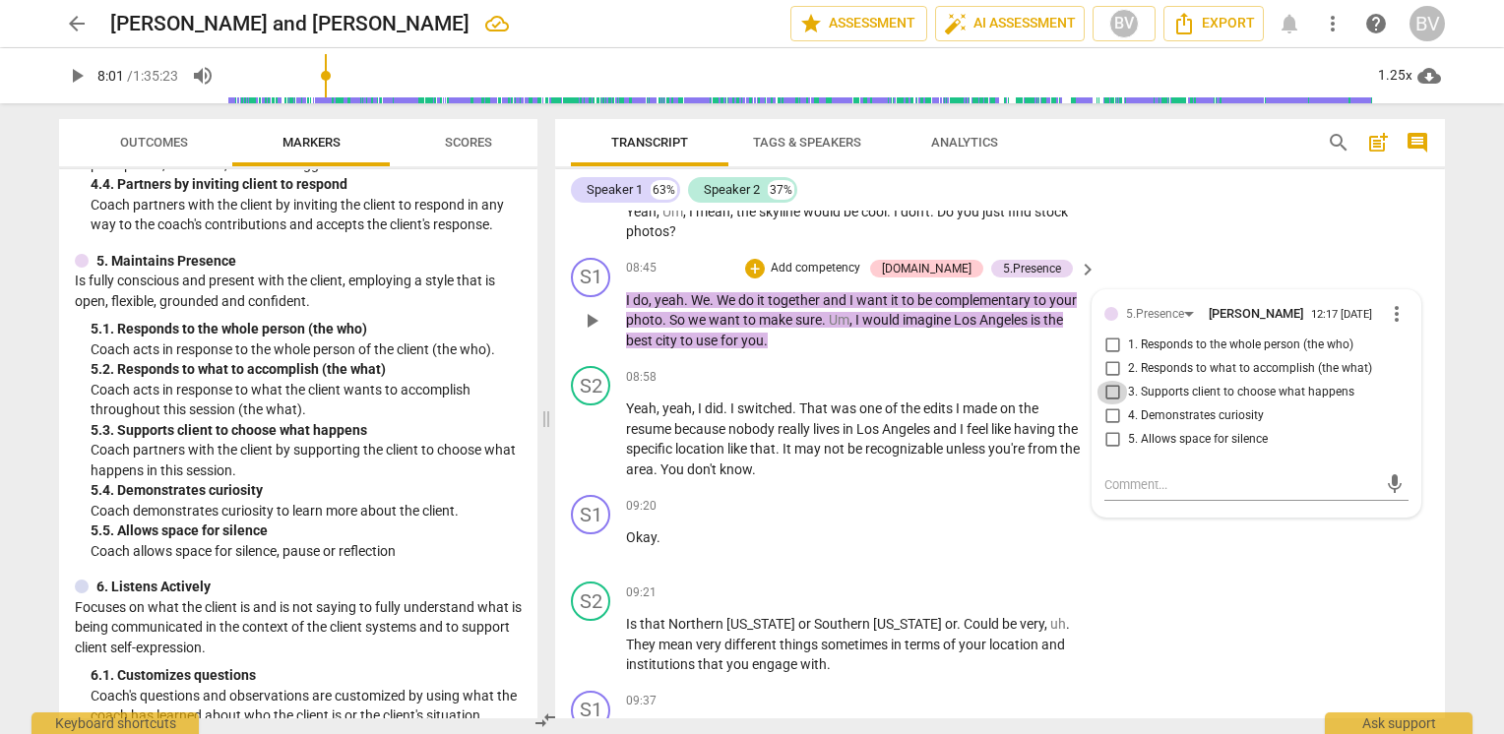
click at [1112, 381] on input "3. Supports client to choose what happens" at bounding box center [1111, 393] width 31 height 24
checkbox input "true"
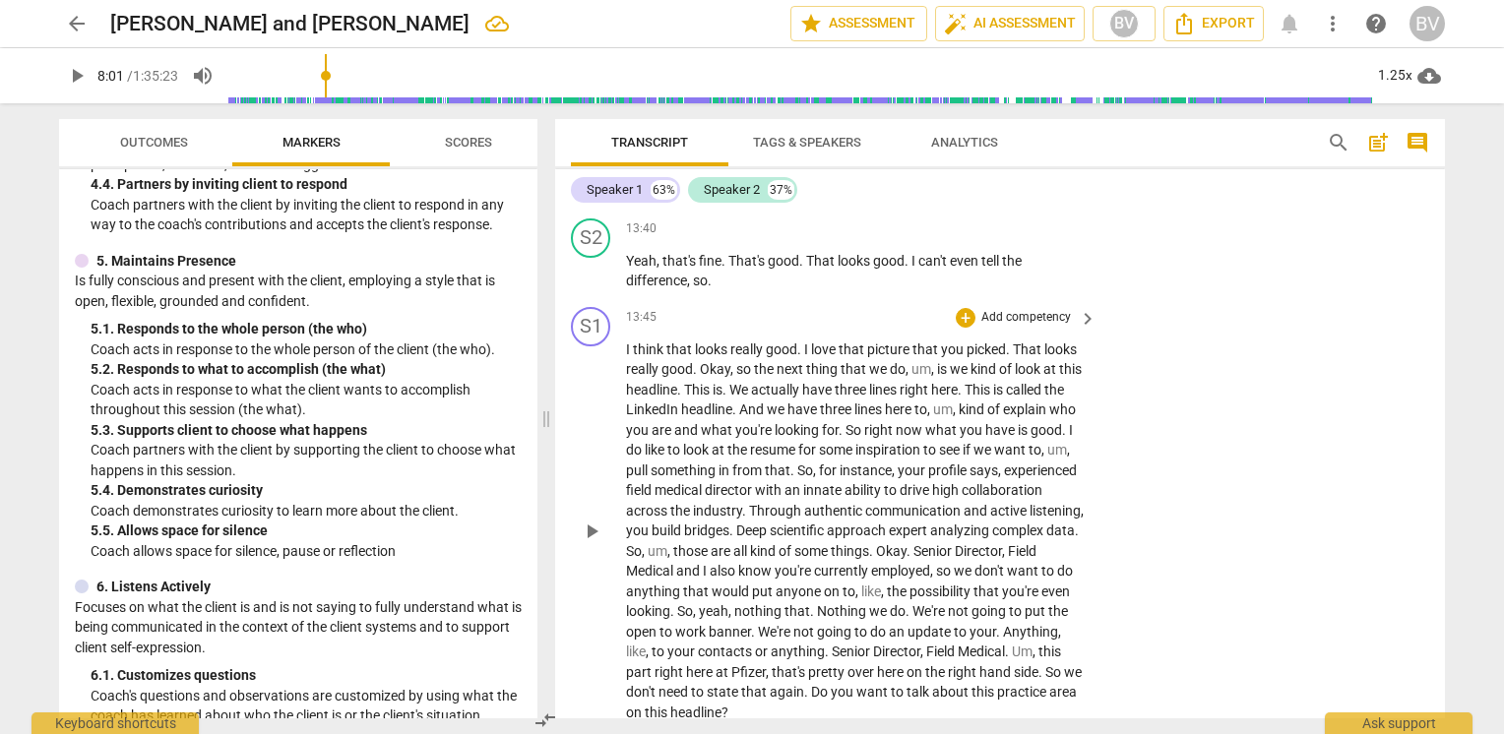
scroll to position [7921, 0]
click at [821, 341] on span "love" at bounding box center [825, 349] width 28 height 16
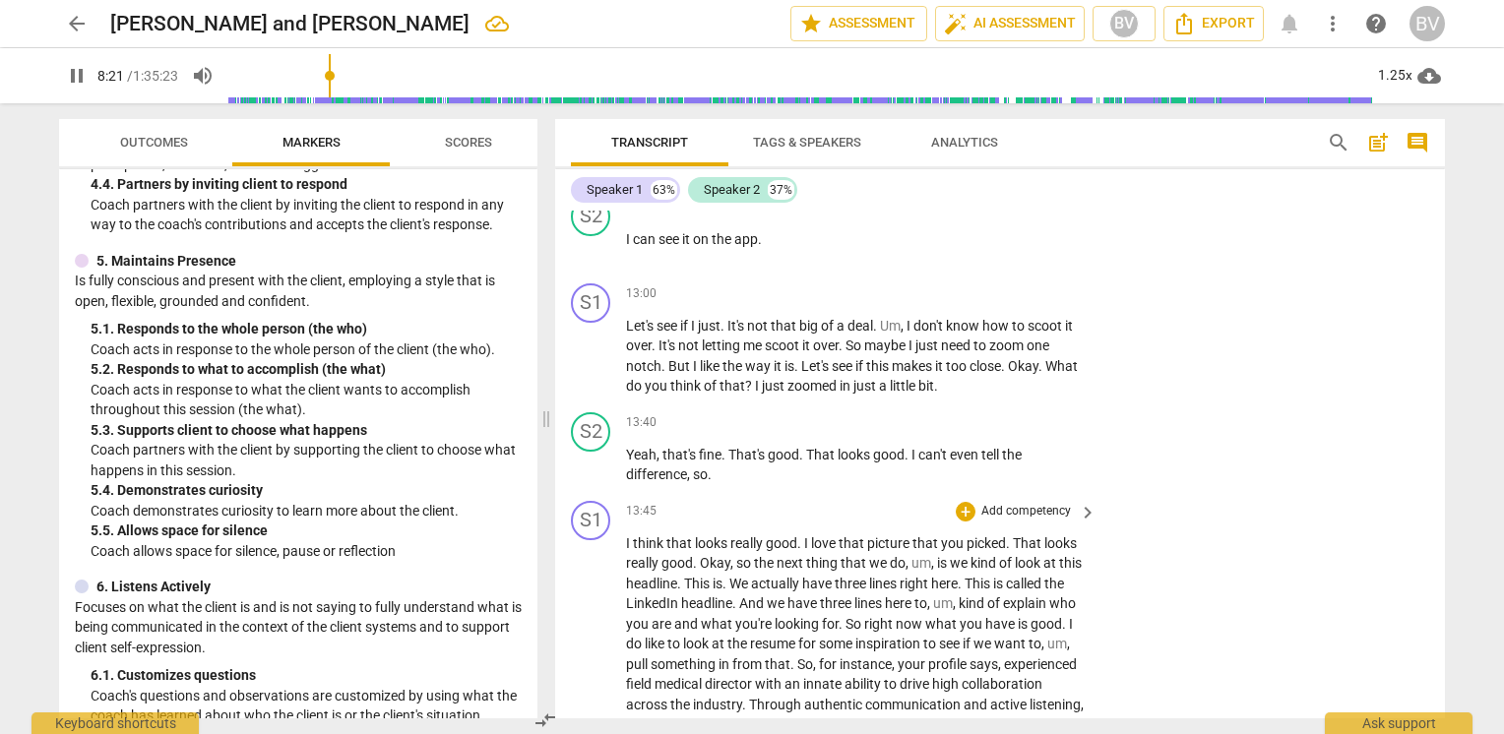
scroll to position [8031, 0]
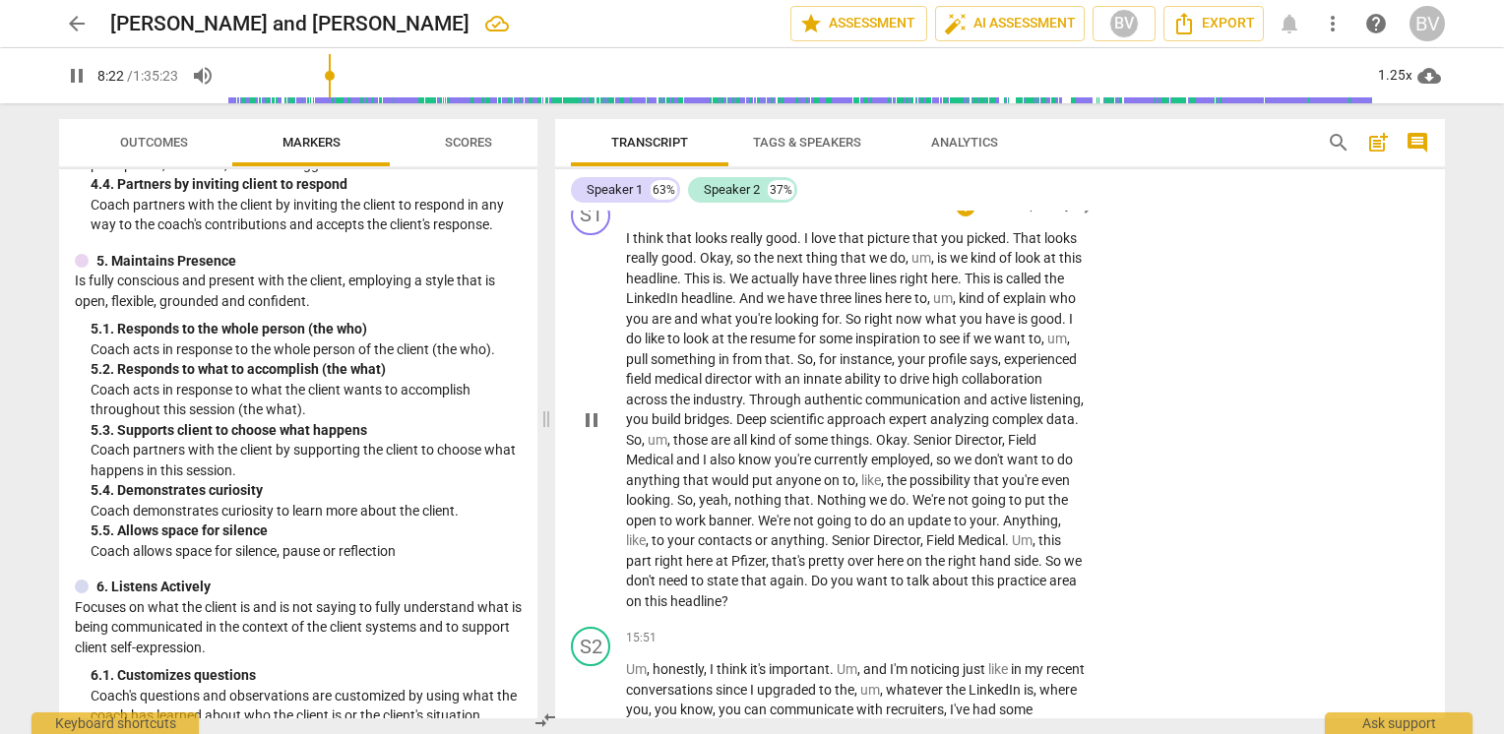
click at [626, 250] on span "really" at bounding box center [643, 258] width 35 height 16
click at [594, 408] on span "pause" at bounding box center [592, 420] width 24 height 24
type input "835"
